Goal: Task Accomplishment & Management: Complete application form

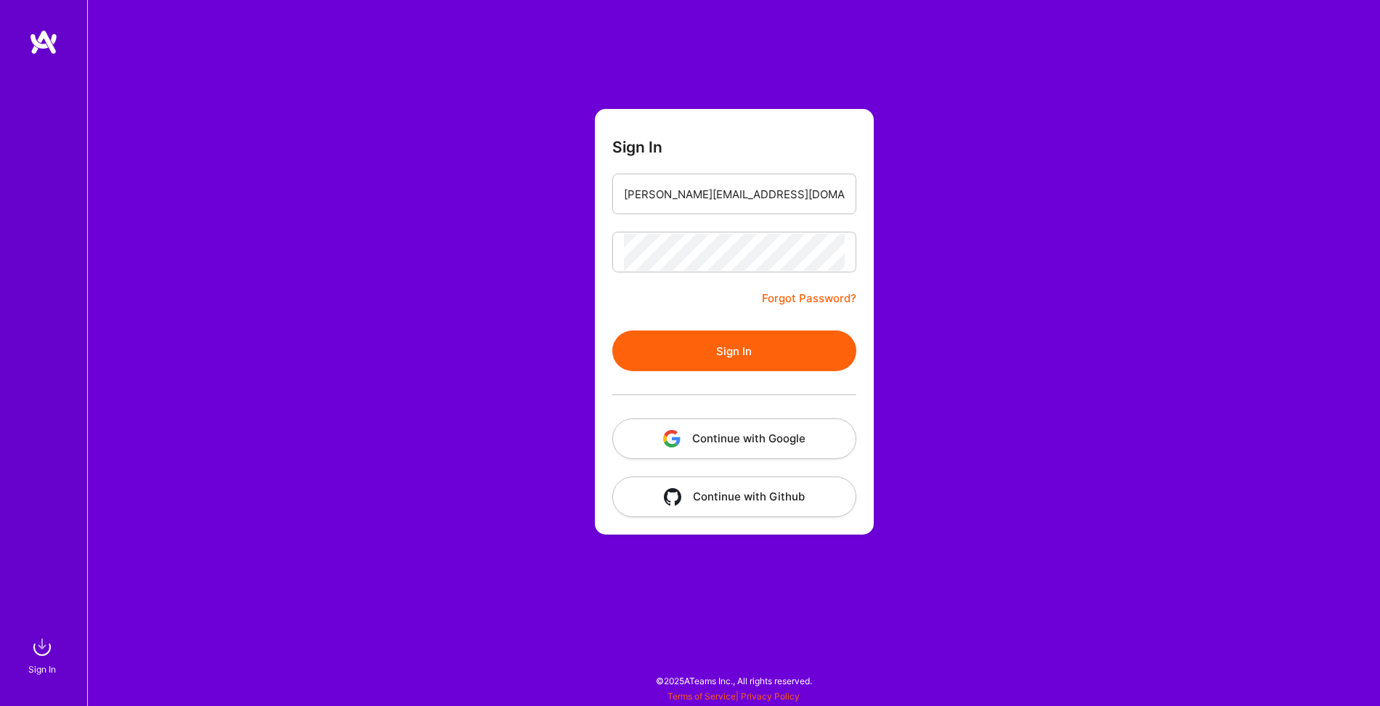
click at [707, 365] on button "Sign In" at bounding box center [734, 350] width 244 height 41
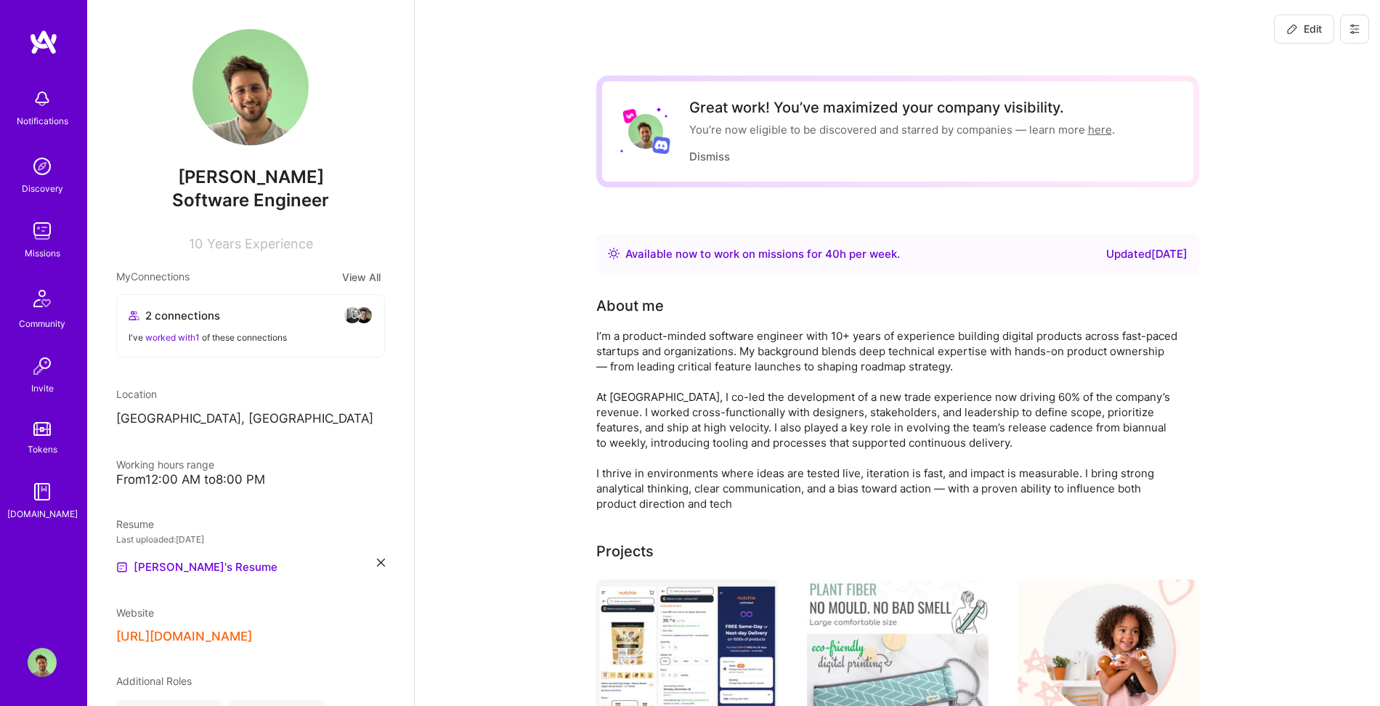
click at [41, 234] on img at bounding box center [42, 230] width 29 height 29
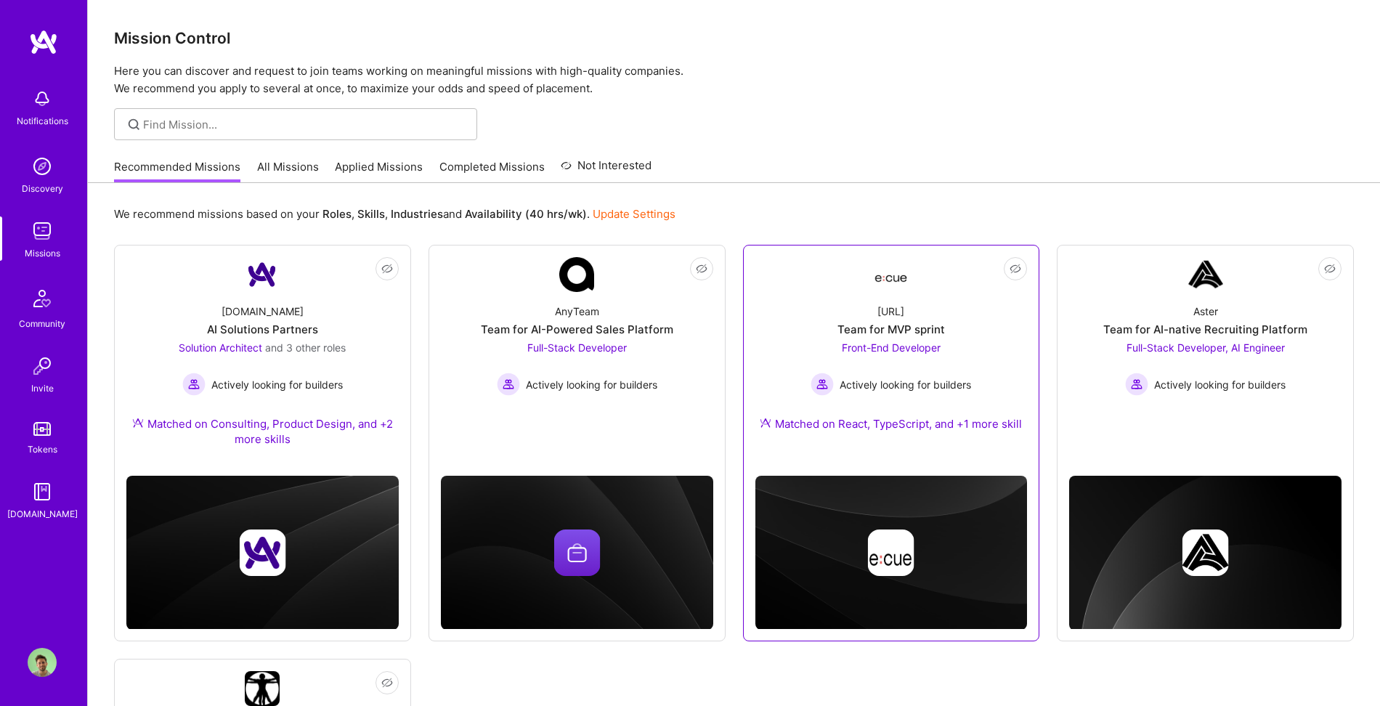
click at [944, 328] on div "[URL] Team for MVP sprint Front-End Developer Actively looking for builders Mat…" at bounding box center [891, 370] width 272 height 157
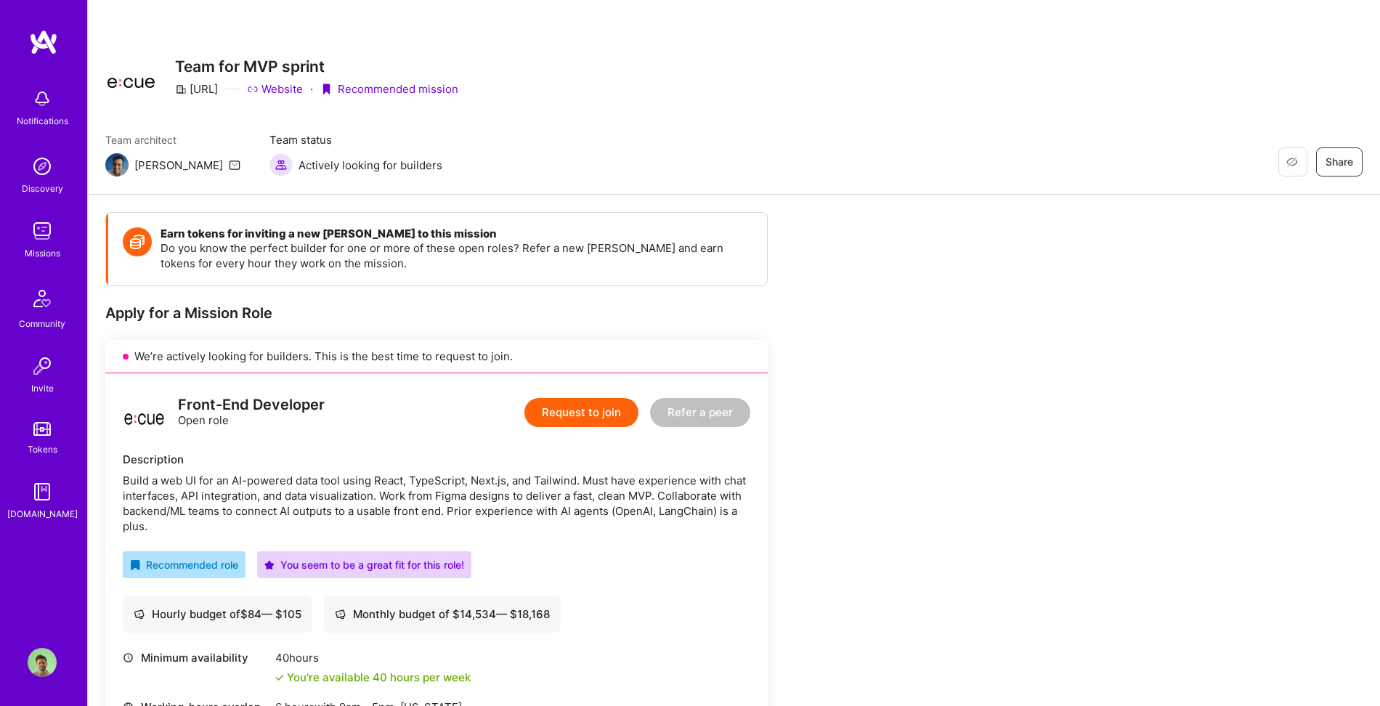
click at [606, 413] on button "Request to join" at bounding box center [581, 412] width 114 height 29
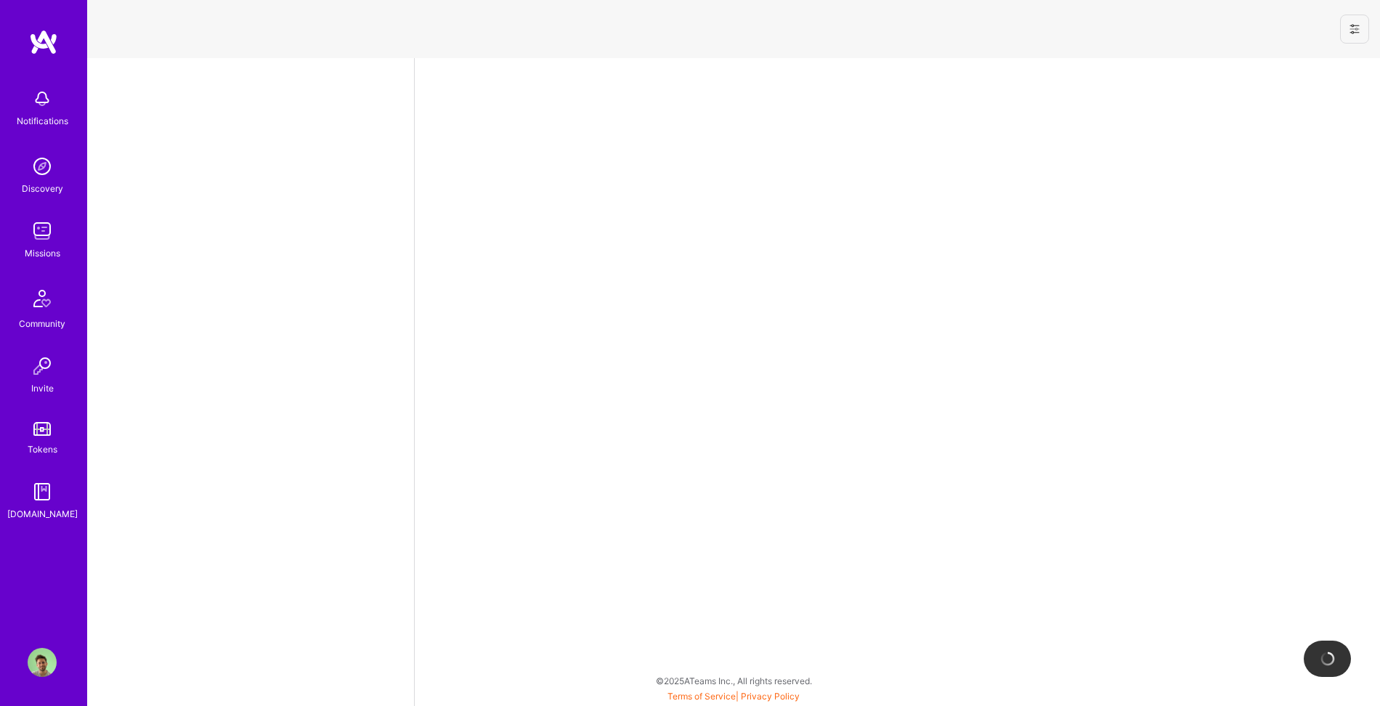
select select "US"
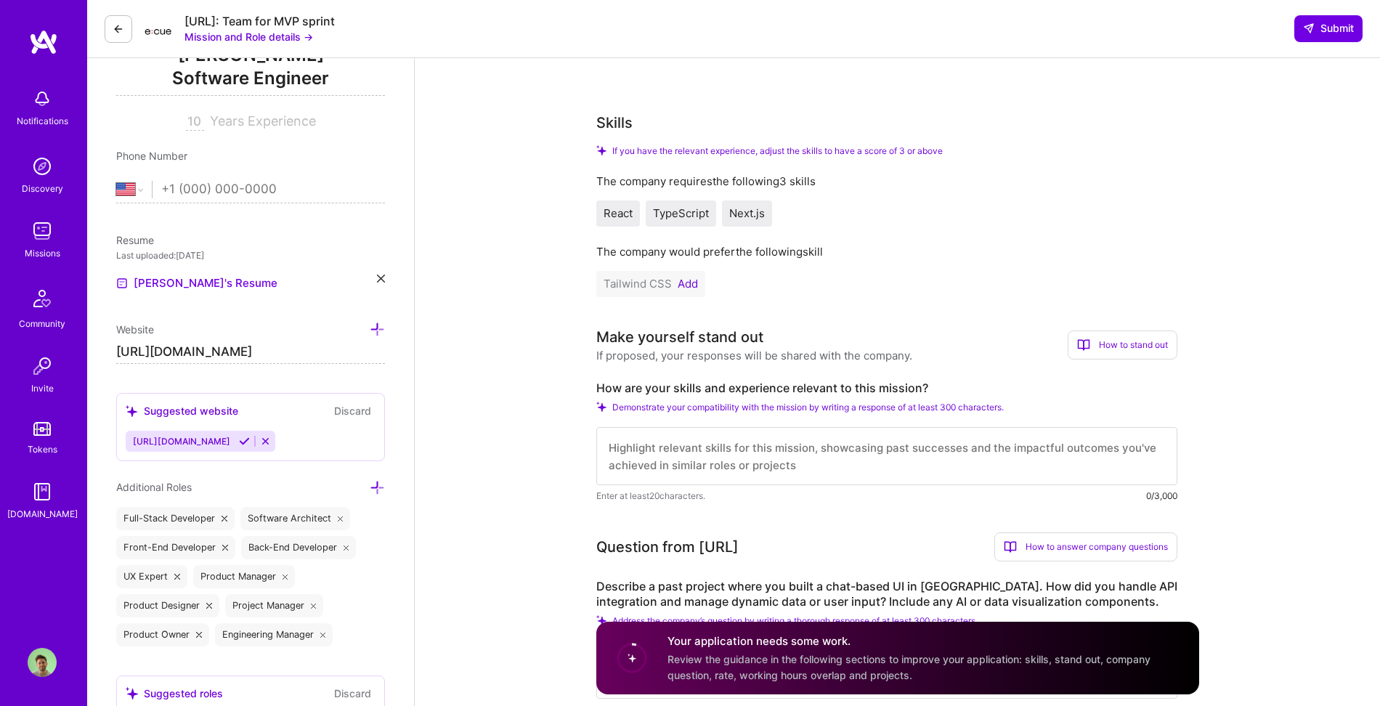
scroll to position [223, 0]
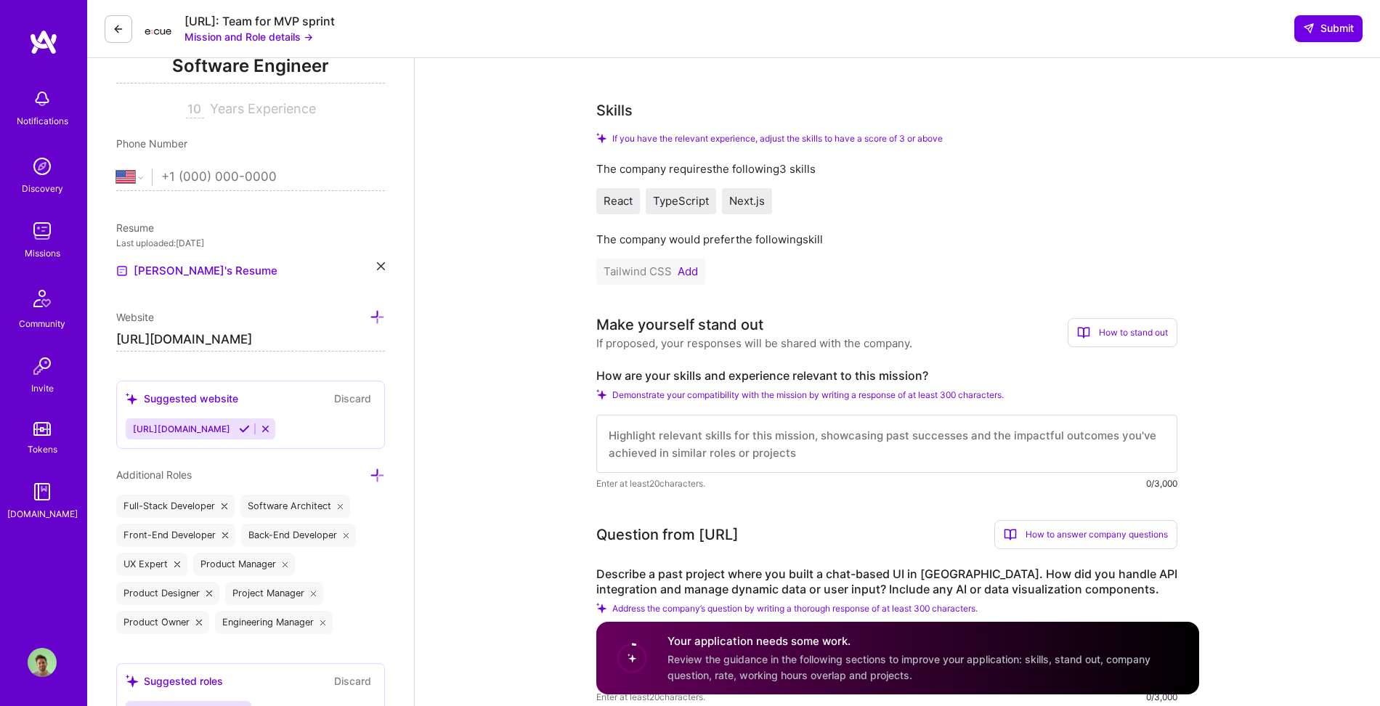
click at [691, 275] on button "Add" at bounding box center [688, 272] width 20 height 12
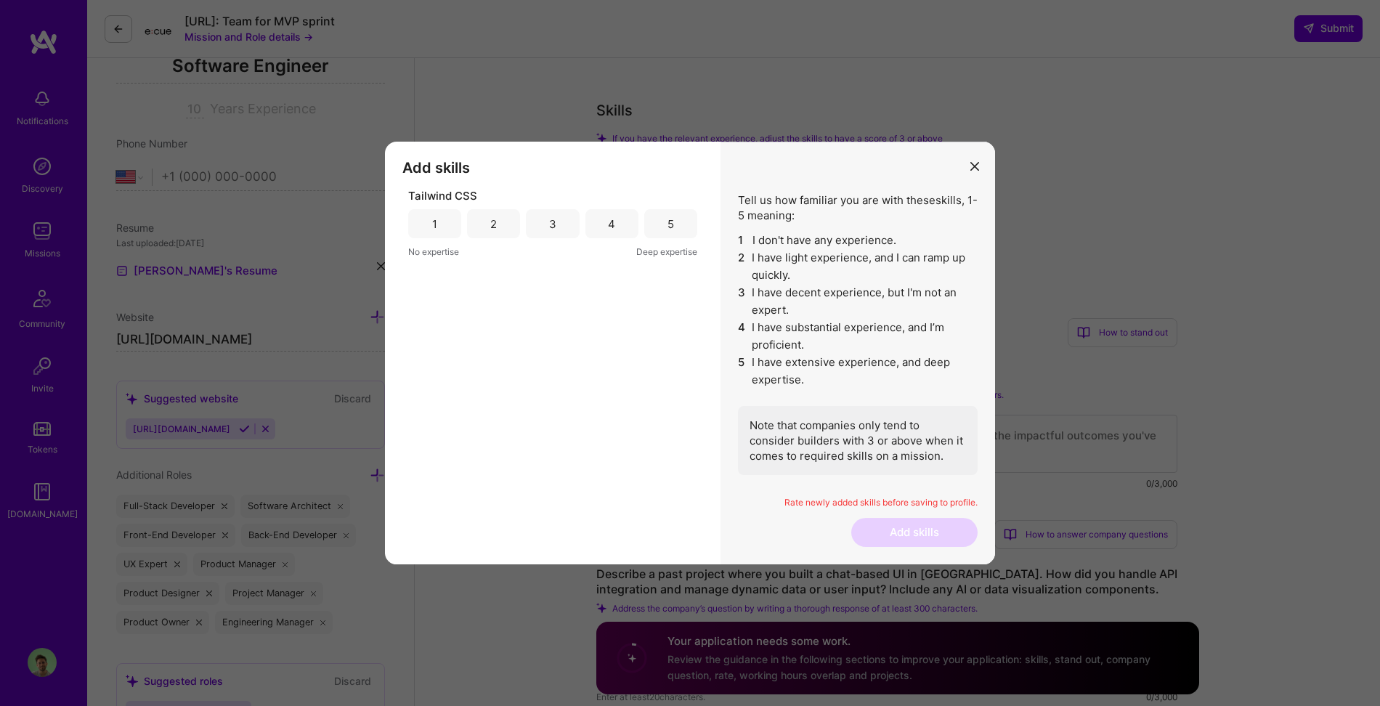
click at [690, 234] on div "5" at bounding box center [670, 223] width 53 height 29
click at [872, 530] on button "Add skills" at bounding box center [914, 532] width 126 height 29
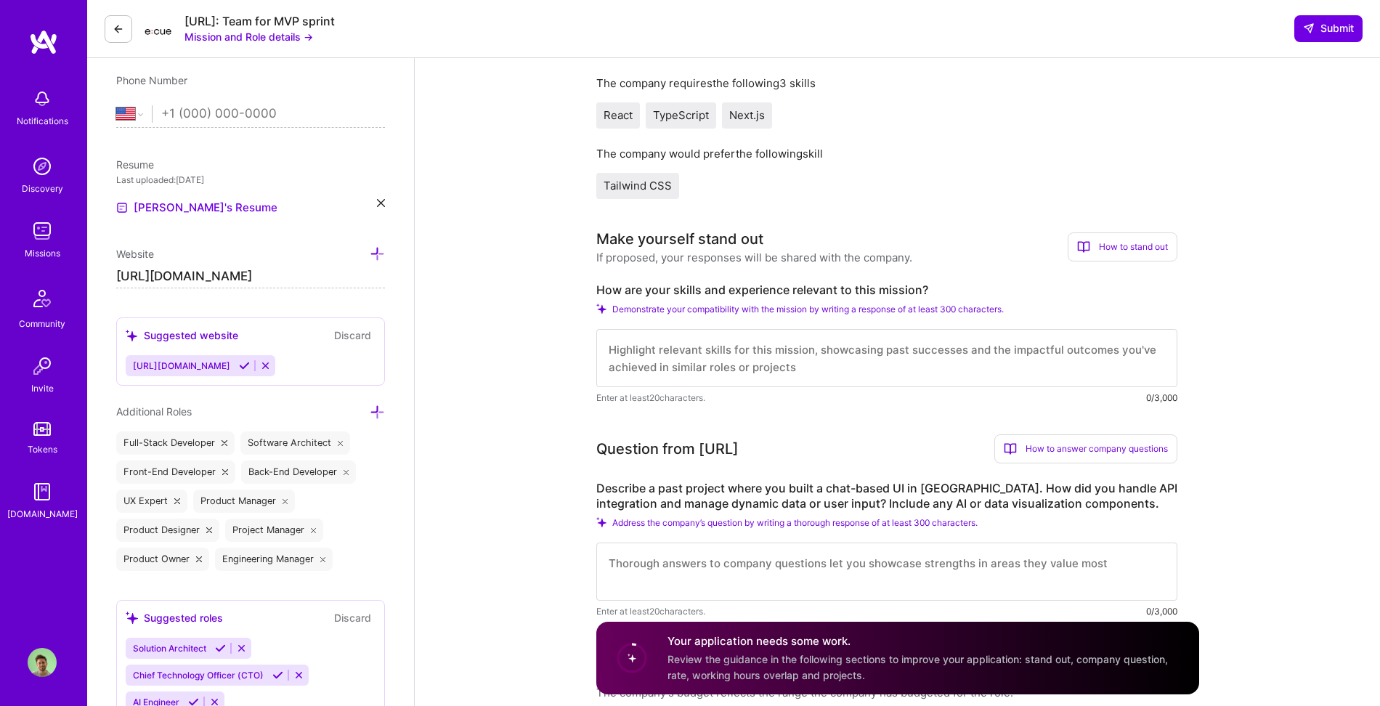
scroll to position [572, 0]
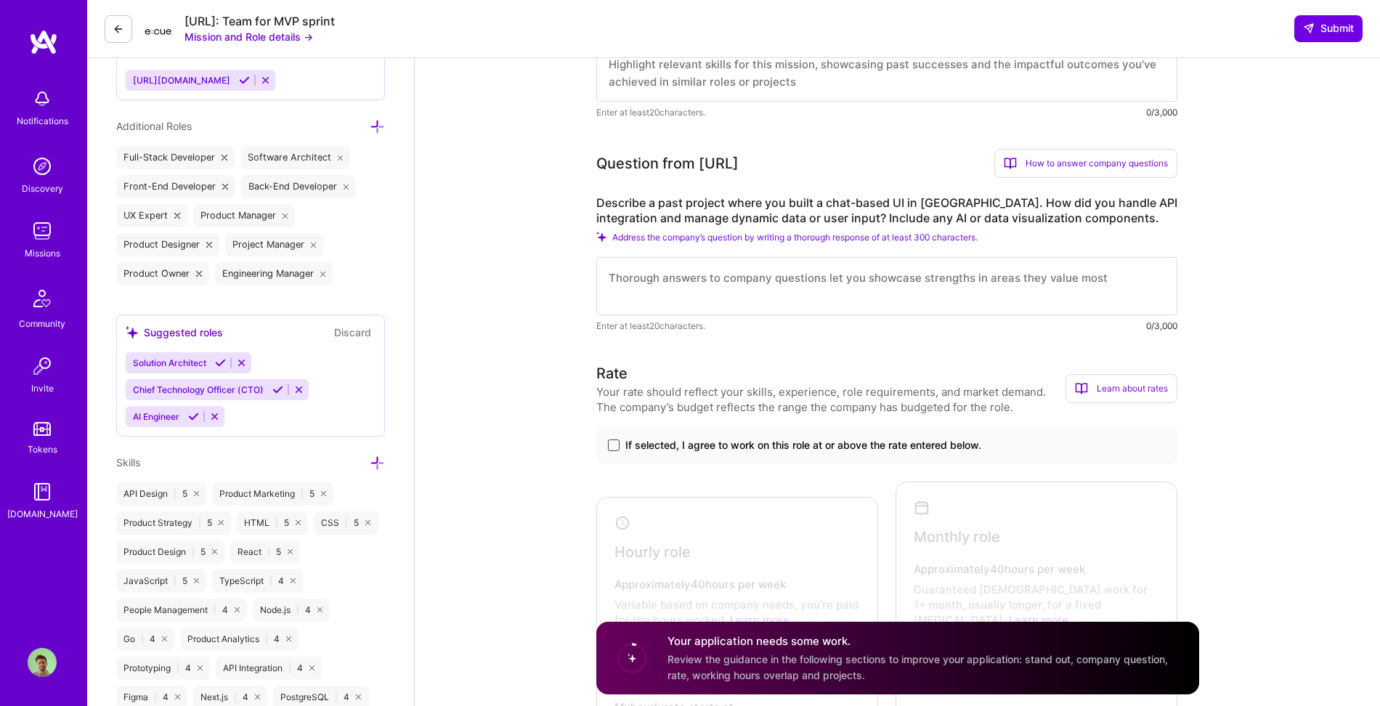
click at [612, 445] on span at bounding box center [614, 445] width 12 height 12
click at [0, 0] on input "If selected, I agree to work on this role at or above the rate entered below." at bounding box center [0, 0] width 0 height 0
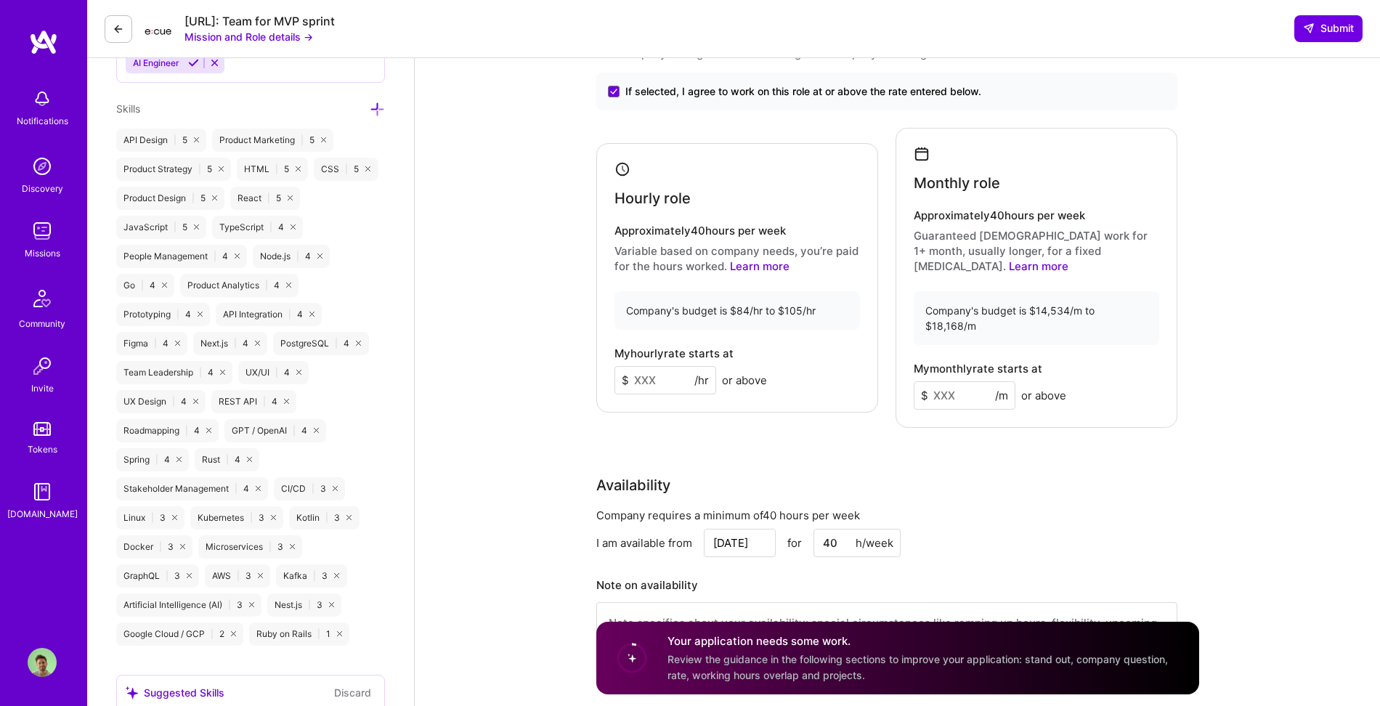
scroll to position [906, 0]
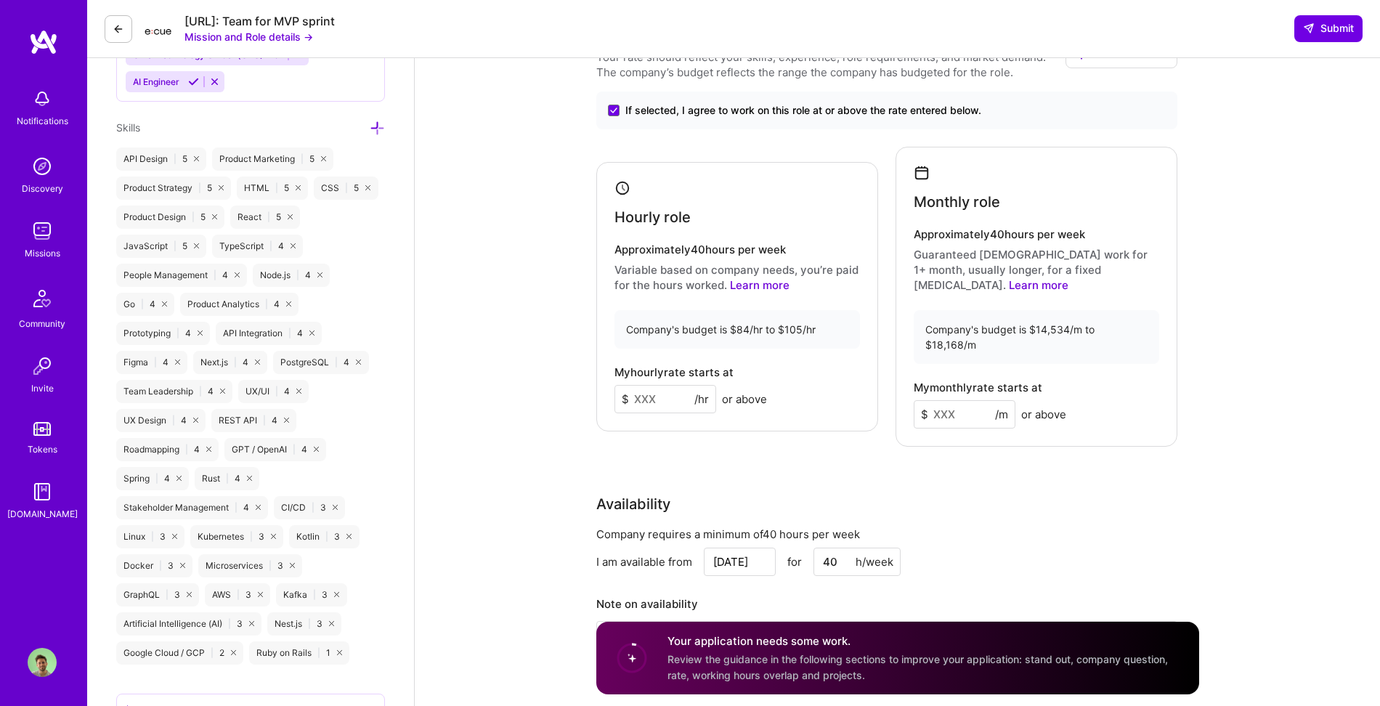
click at [673, 390] on input at bounding box center [665, 399] width 102 height 28
click at [651, 396] on input at bounding box center [665, 399] width 102 height 28
type input "95"
click at [941, 400] on input at bounding box center [965, 414] width 102 height 28
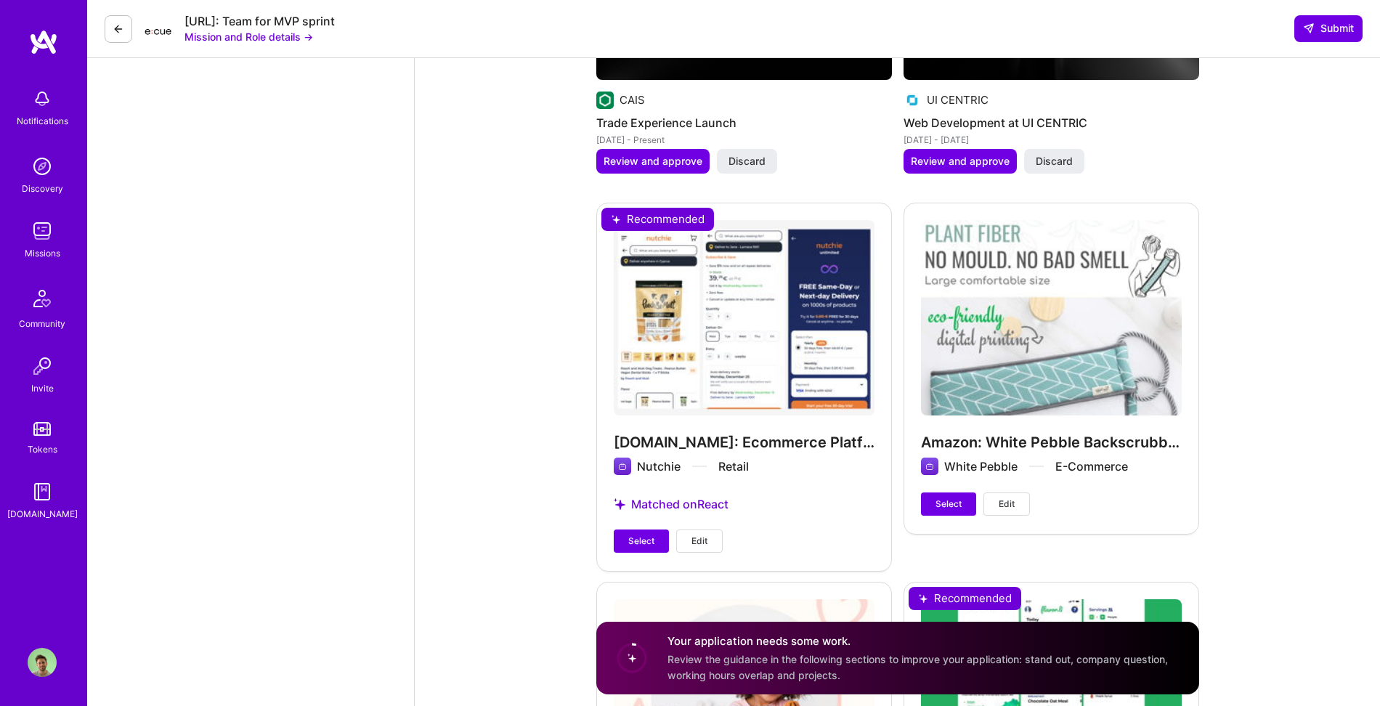
scroll to position [3445, 0]
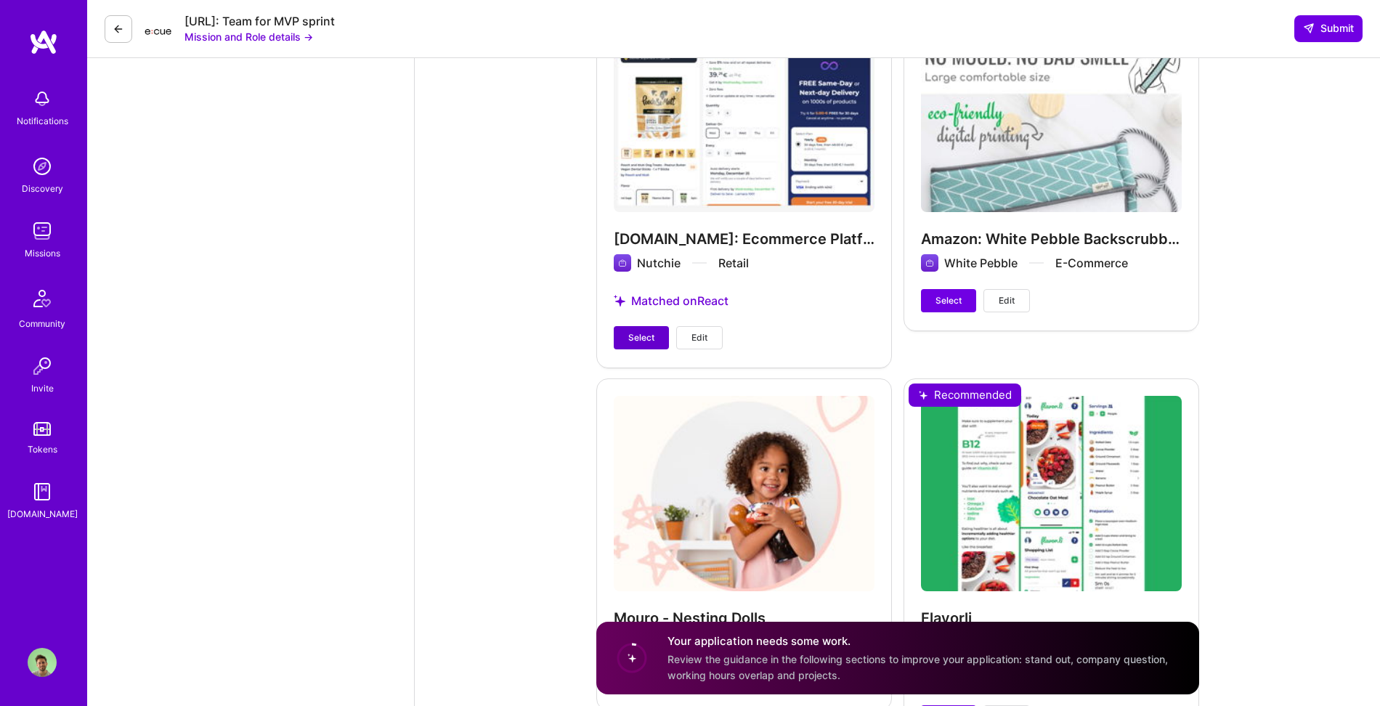
type input "16500"
click at [644, 331] on span "Select" at bounding box center [641, 337] width 26 height 13
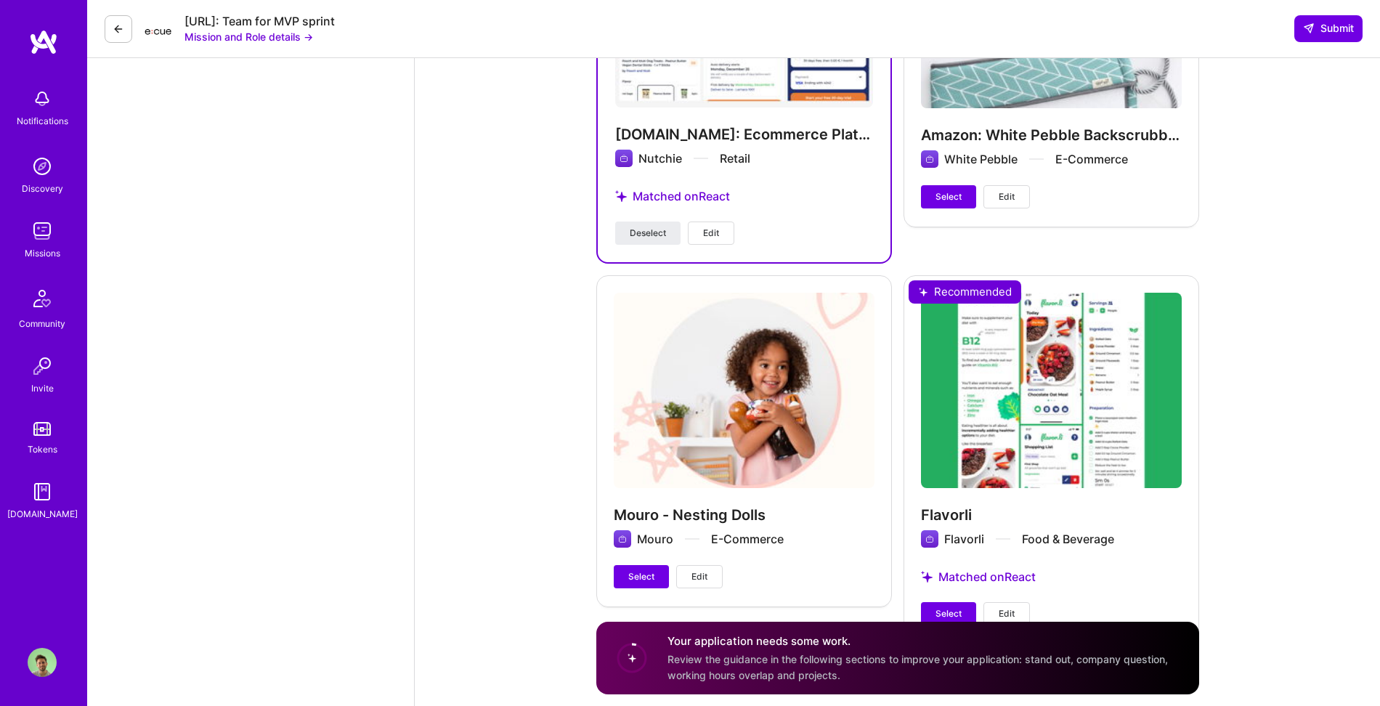
scroll to position [3571, 0]
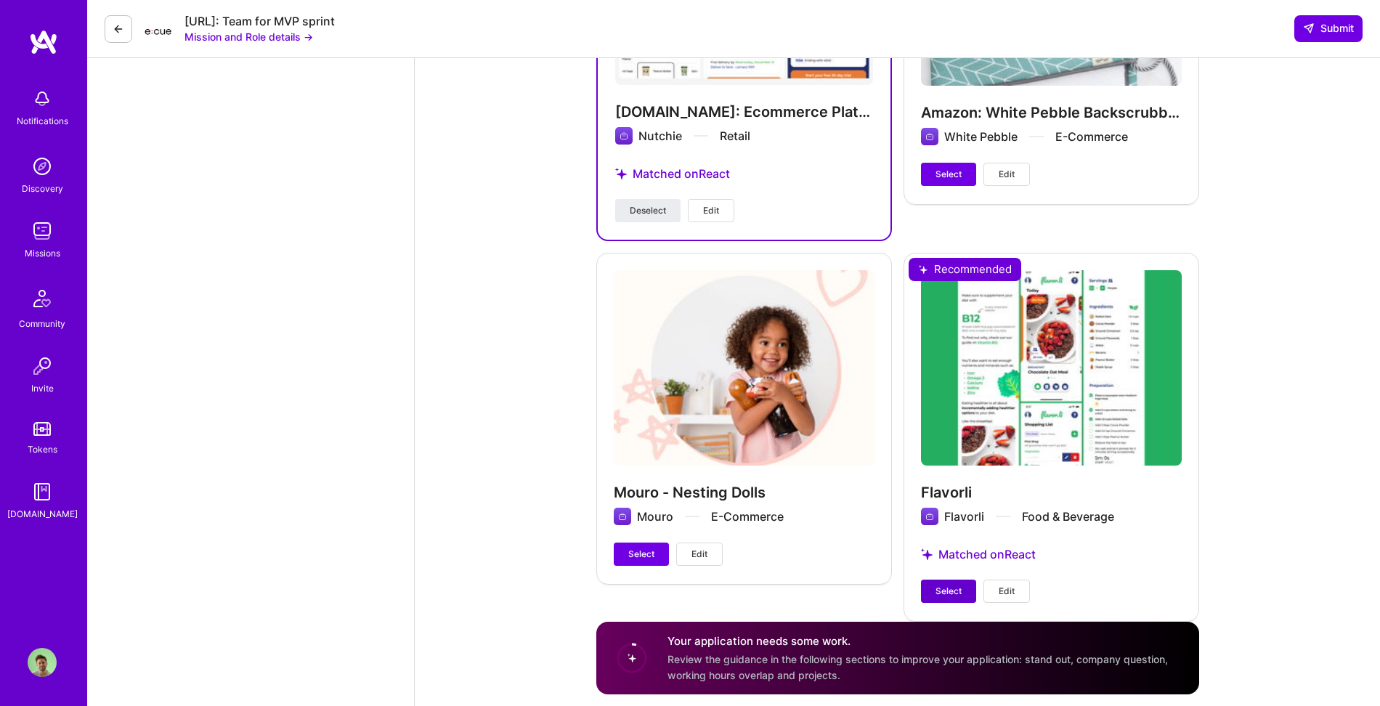
click at [945, 585] on span "Select" at bounding box center [948, 591] width 26 height 13
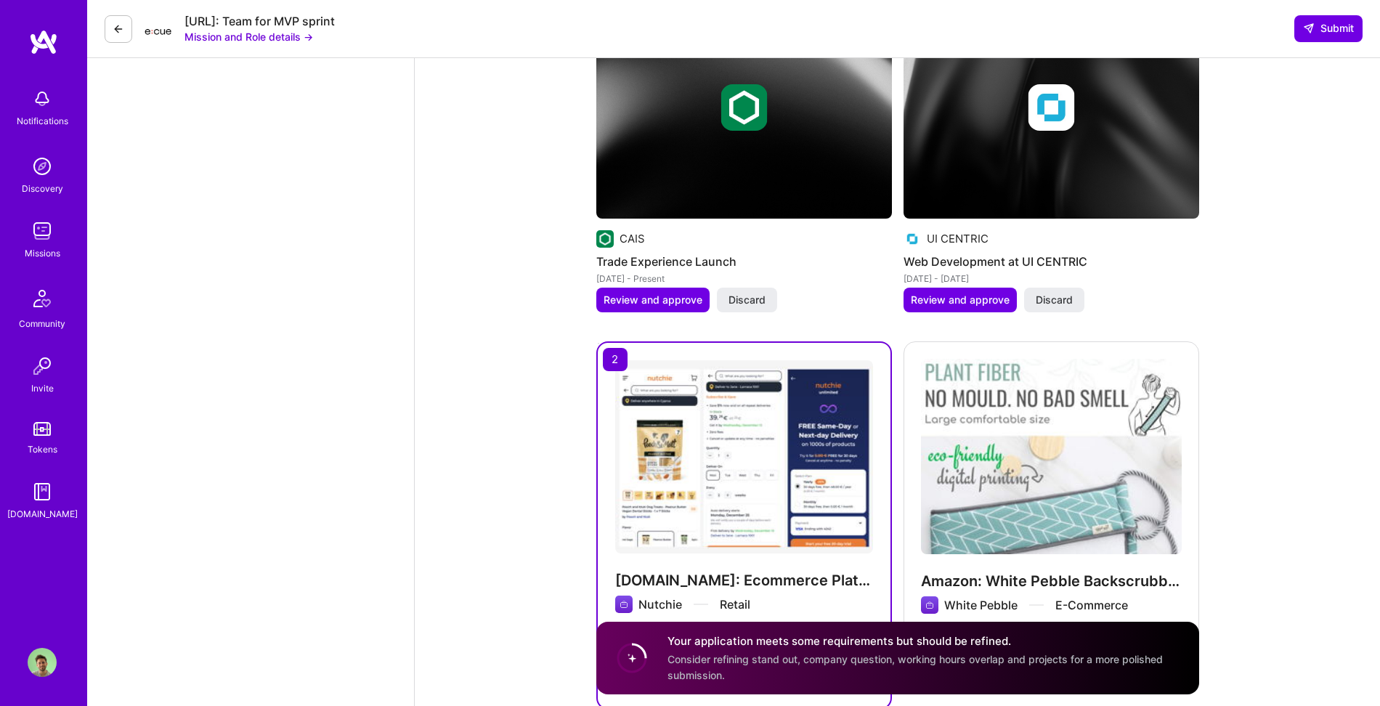
scroll to position [3104, 0]
click at [951, 636] on span "Select" at bounding box center [948, 642] width 26 height 13
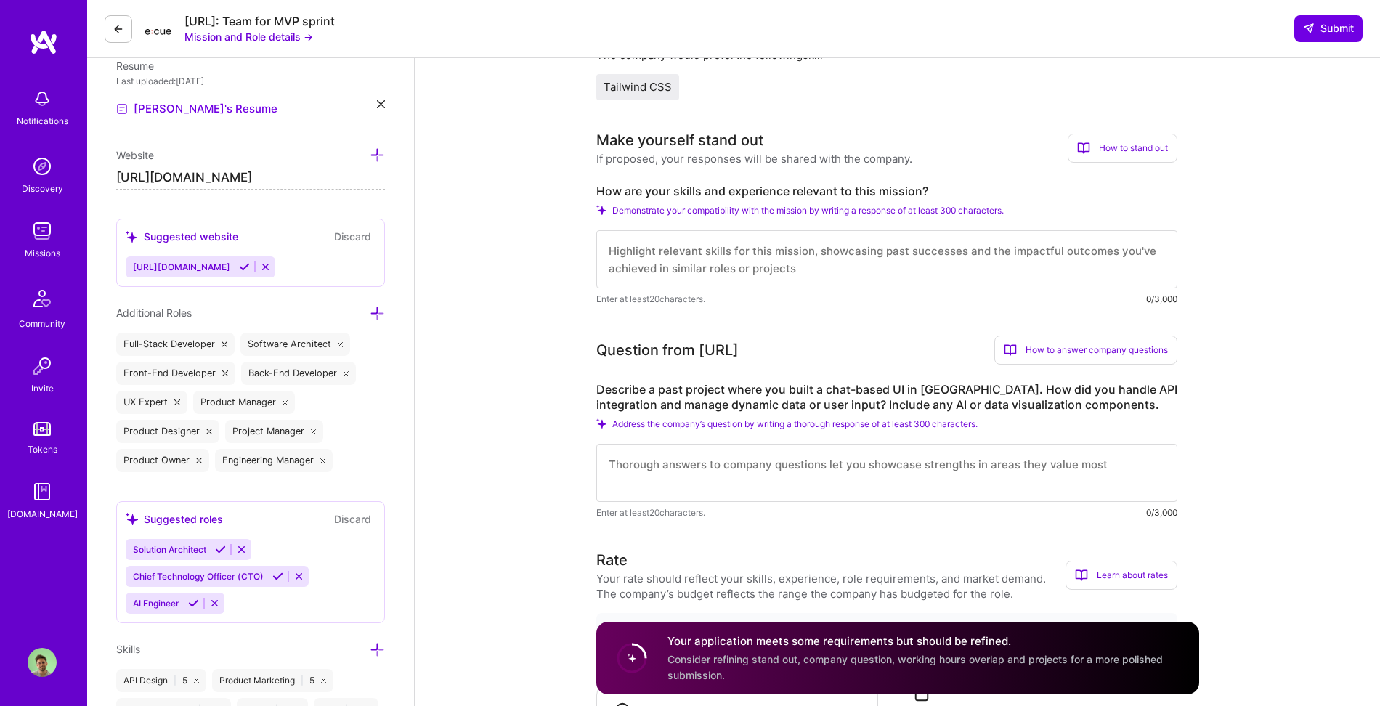
scroll to position [384, 0]
click at [707, 264] on textarea at bounding box center [886, 260] width 581 height 58
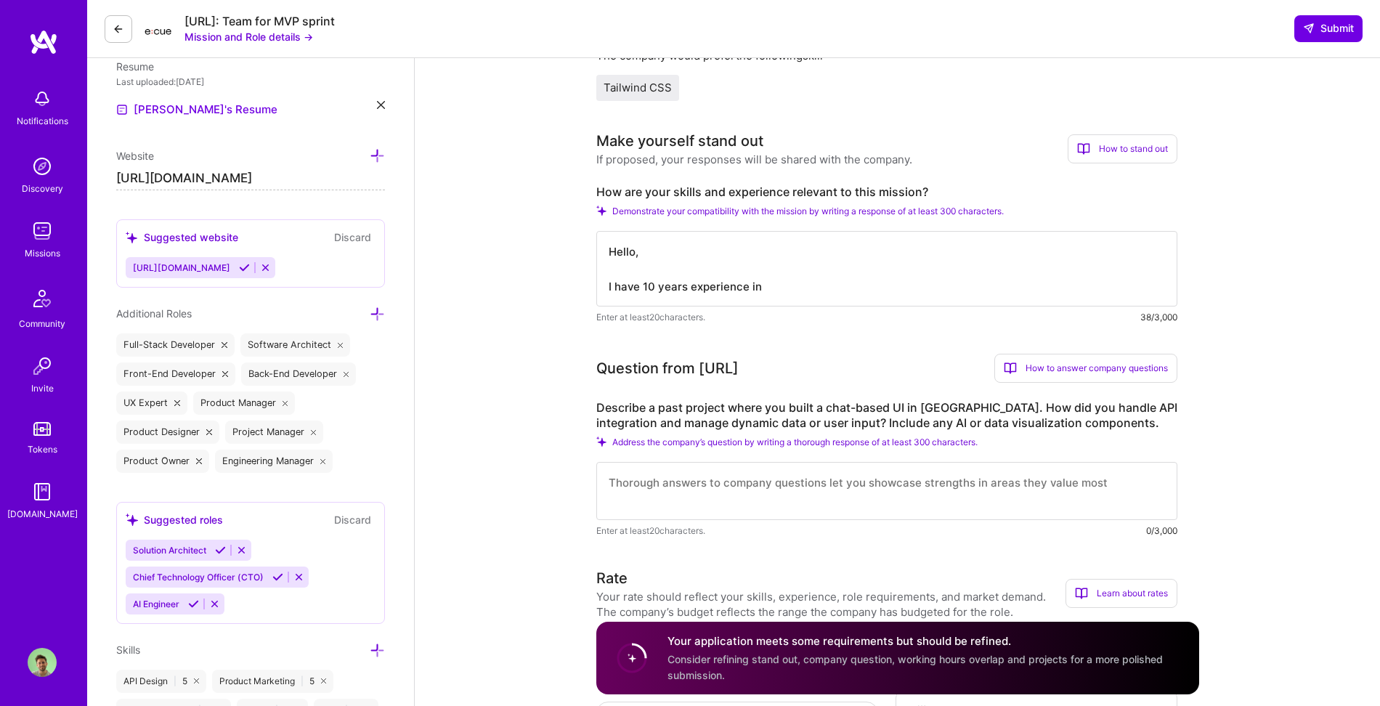
type textarea "Hello, I have 10 years experience in"
